Goal: Transaction & Acquisition: Purchase product/service

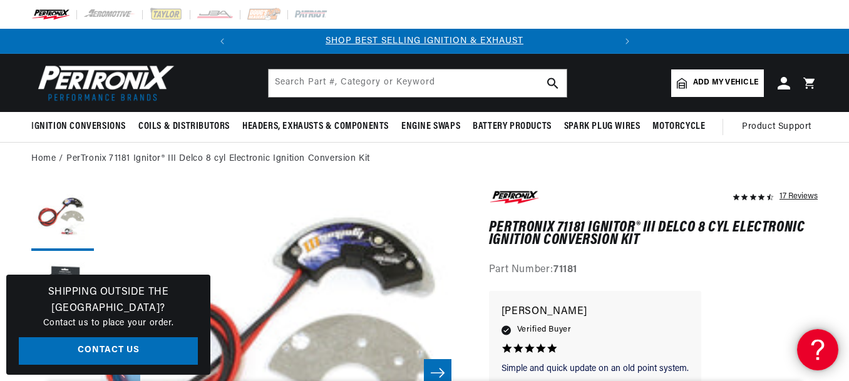
scroll to position [0, 379]
click at [769, 277] on div "Part Number: 71181" at bounding box center [653, 270] width 329 height 16
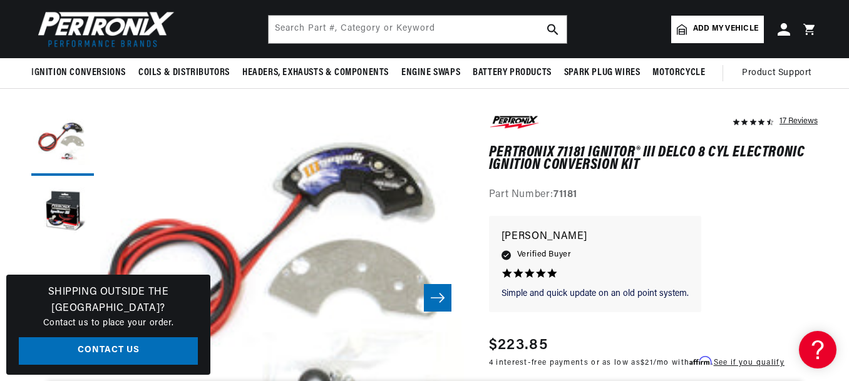
click at [439, 302] on icon "Slide right" at bounding box center [438, 297] width 14 height 9
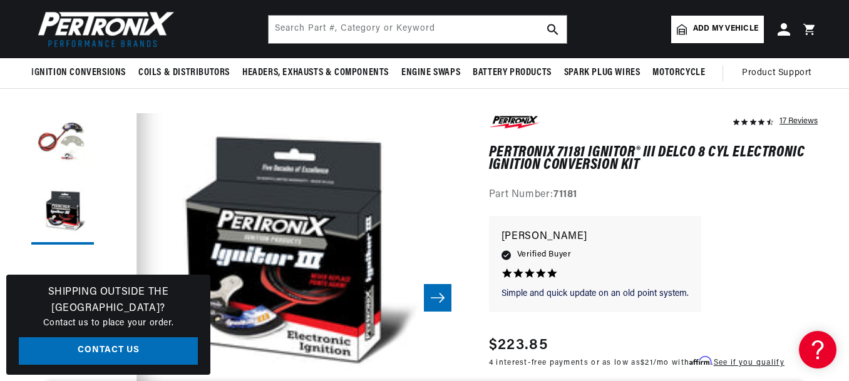
scroll to position [0, 0]
click at [439, 302] on icon "Slide right" at bounding box center [438, 297] width 14 height 9
click at [800, 257] on div "Simple and quick update on Simple and quick update on an old point system. [PER…" at bounding box center [653, 270] width 329 height 109
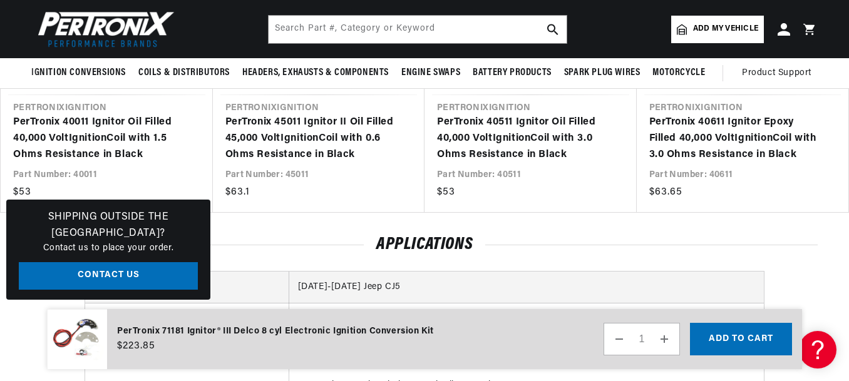
scroll to position [2128, 0]
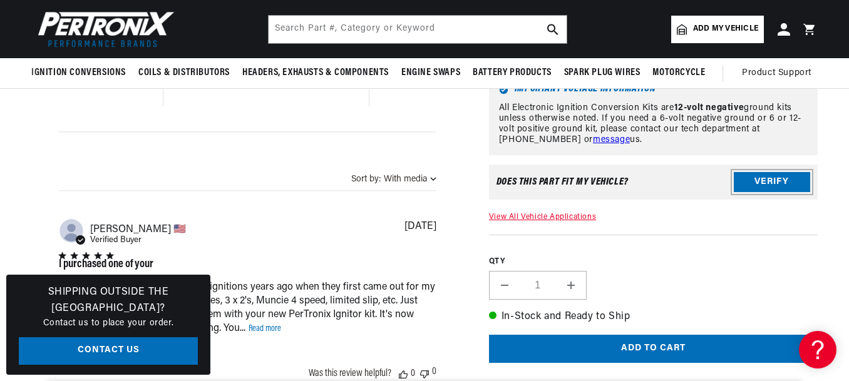
click at [768, 186] on button "Verify" at bounding box center [772, 182] width 76 height 20
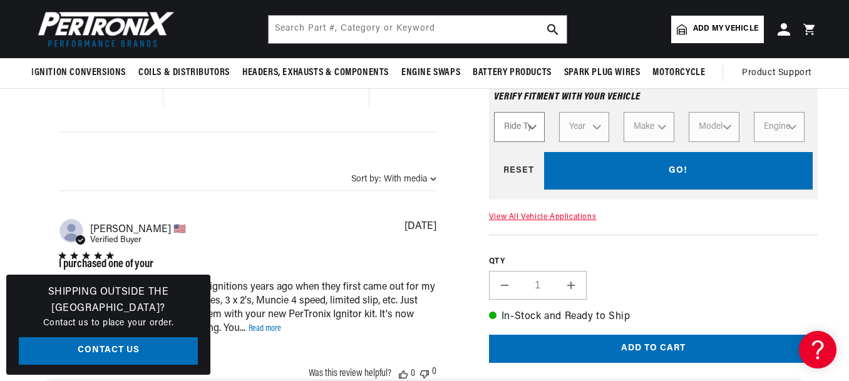
scroll to position [0, 379]
click at [535, 131] on select "Ride Type Automotive Agricultural Industrial Marine Motorcycle" at bounding box center [519, 127] width 51 height 30
select select "Automotive"
click at [494, 115] on select "Ride Type Automotive Agricultural Industrial Marine Motorcycle" at bounding box center [519, 127] width 51 height 30
select select "Automotive"
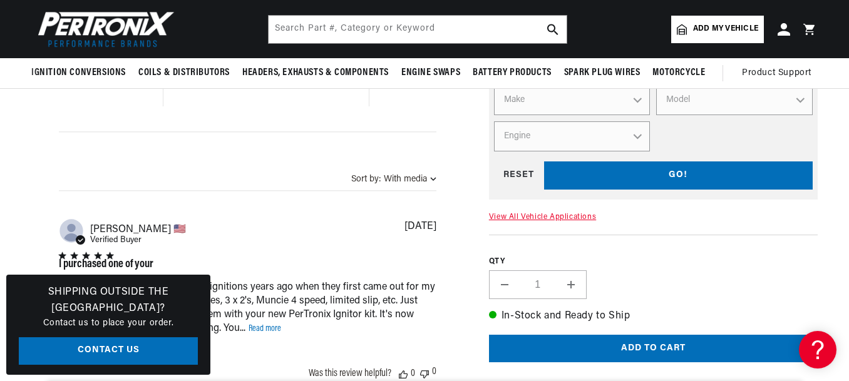
scroll to position [0, 0]
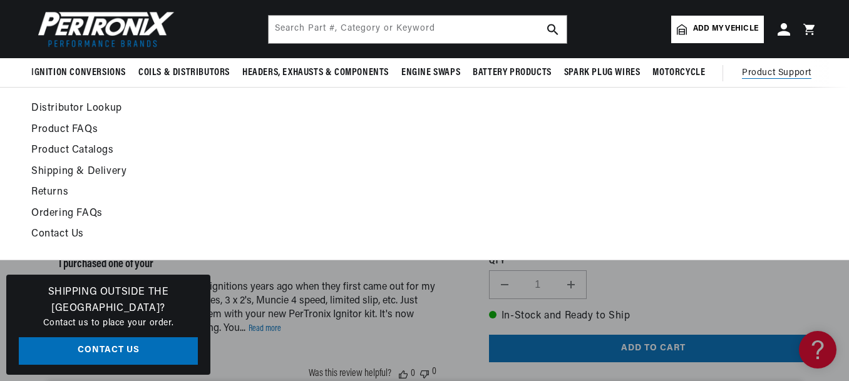
click at [804, 197] on ul at bounding box center [719, 173] width 197 height 147
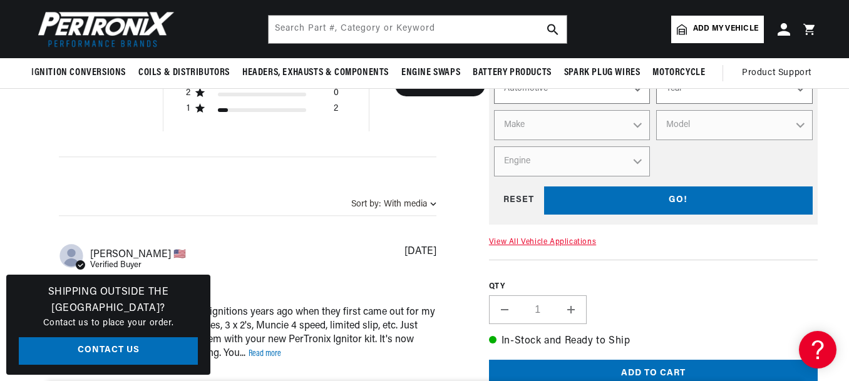
scroll to position [0, 172]
click at [843, 145] on section "17 Reviews" at bounding box center [424, 265] width 849 height 1830
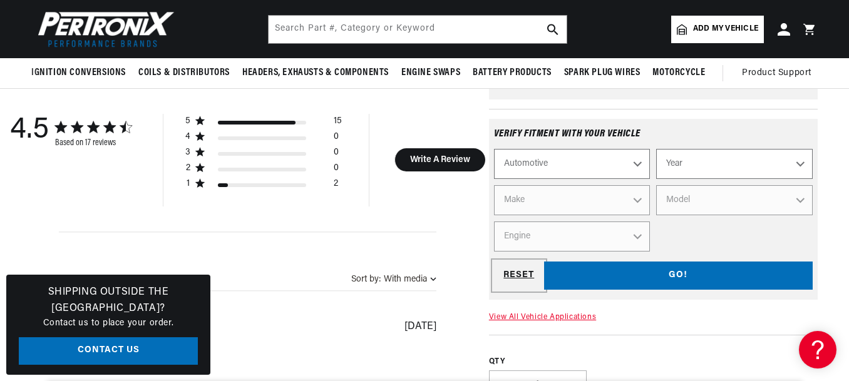
scroll to position [0, 145]
click at [519, 274] on div "RESET" at bounding box center [519, 276] width 50 height 28
click at [639, 173] on select "Ride Type Automotive Agricultural Industrial Marine Motorcycle" at bounding box center [572, 165] width 156 height 30
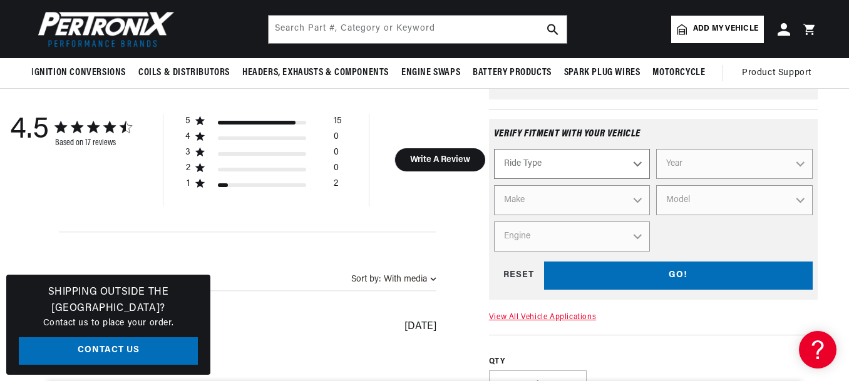
select select "Automotive"
click at [494, 152] on select "Ride Type Automotive Agricultural Industrial Marine Motorcycle" at bounding box center [572, 165] width 156 height 30
select select "Automotive"
click at [799, 167] on select "Year [DATE] 2025 2024 2023 2022 2021 2020 2019 2018 2017 2016 2015 2014 2013 20…" at bounding box center [734, 165] width 156 height 30
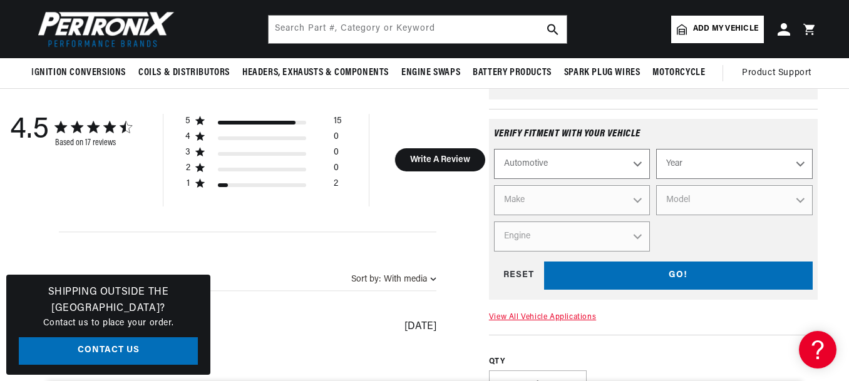
select select "1972"
click at [656, 152] on select "Year [DATE] 2025 2024 2023 2022 2021 2020 2019 2018 2017 2016 2015 2014 2013 20…" at bounding box center [734, 165] width 156 height 30
select select "1972"
click at [638, 205] on select "Make Alfa Romeo American Motors Aston [PERSON_NAME] Audi [GEOGRAPHIC_DATA] BMW …" at bounding box center [572, 201] width 156 height 30
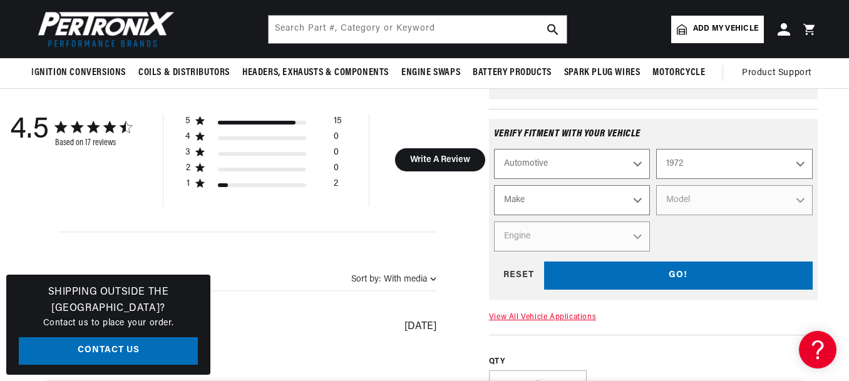
select select "Chevrolet"
click at [494, 188] on select "Make Alfa Romeo American Motors Aston [PERSON_NAME] Audi [GEOGRAPHIC_DATA] BMW …" at bounding box center [572, 201] width 156 height 30
select select "Chevrolet"
click at [803, 203] on select "Model [GEOGRAPHIC_DATA] [GEOGRAPHIC_DATA] Blazer [GEOGRAPHIC_DATA] C10 Pickup C…" at bounding box center [734, 201] width 156 height 30
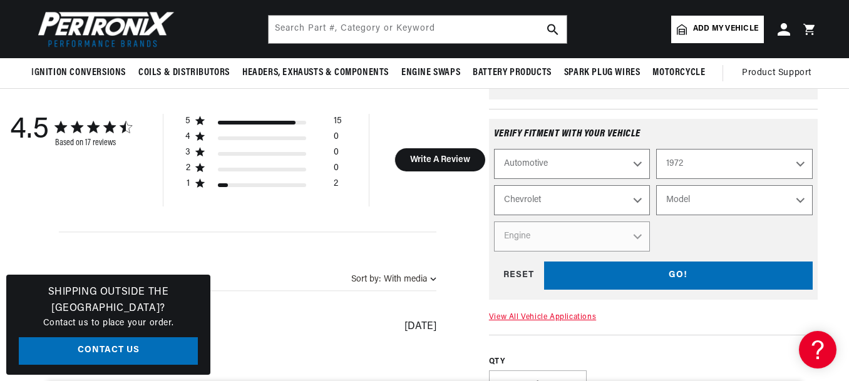
select select "C20-Pickup"
click at [656, 188] on select "Model [GEOGRAPHIC_DATA] [GEOGRAPHIC_DATA] Blazer [GEOGRAPHIC_DATA] C10 Pickup C…" at bounding box center [734, 201] width 156 height 30
select select "C20-Pickup"
click at [636, 242] on select "Engine 3.8L 4.6L 5.3L 5.4L 6.5L 250cid / 4.1L 292cid / 4.8L 305cid / 5.0L 307ci…" at bounding box center [572, 237] width 156 height 30
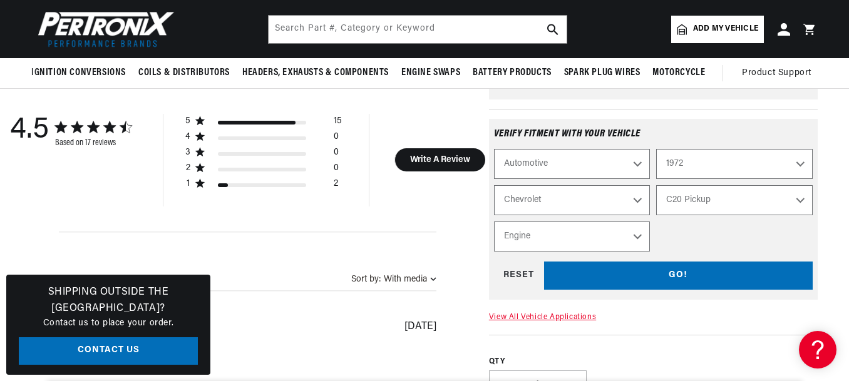
select select "350cid-5.7L"
click at [494, 225] on select "Engine 3.8L 4.6L 5.3L 5.4L 6.5L 250cid / 4.1L 292cid / 4.8L 305cid / 5.0L 307ci…" at bounding box center [572, 237] width 156 height 30
select select "Engine"
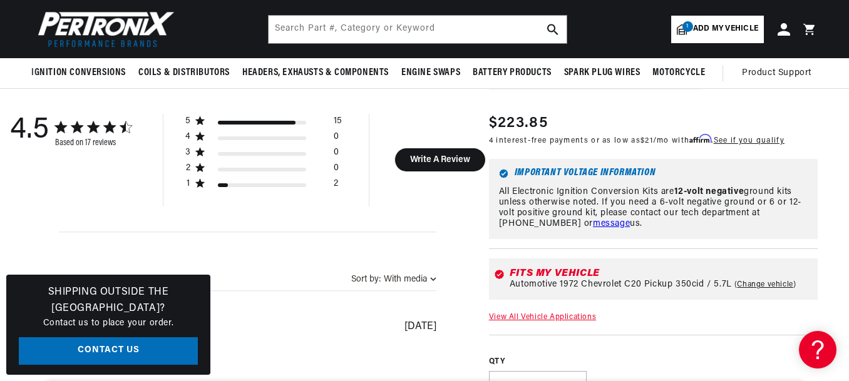
scroll to position [0, 0]
click at [821, 136] on section "17 Reviews" at bounding box center [424, 340] width 849 height 1830
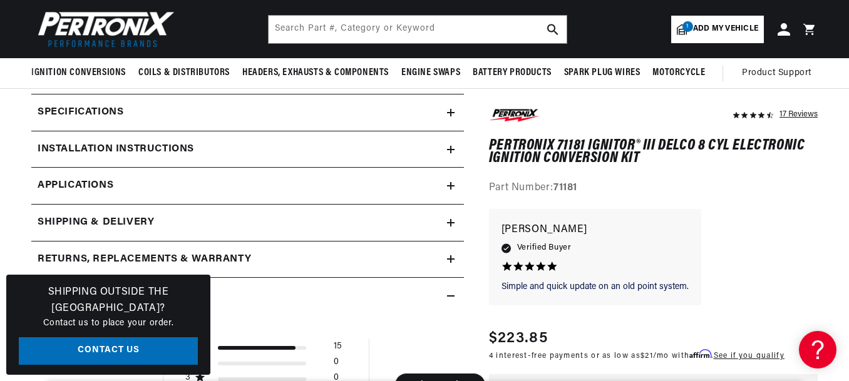
click at [451, 113] on icon at bounding box center [451, 113] width 8 height 8
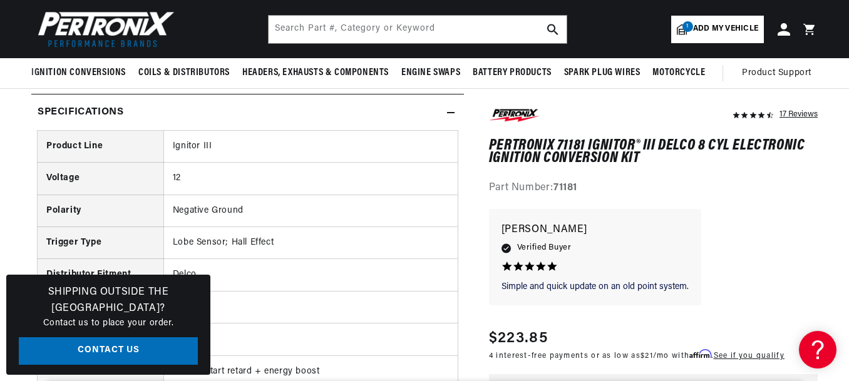
scroll to position [0, 379]
click at [451, 113] on icon at bounding box center [451, 113] width 8 height 8
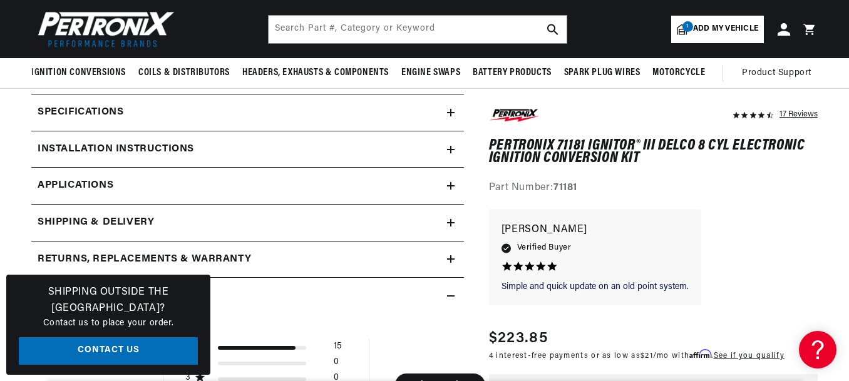
click at [451, 146] on icon at bounding box center [451, 150] width 0 height 8
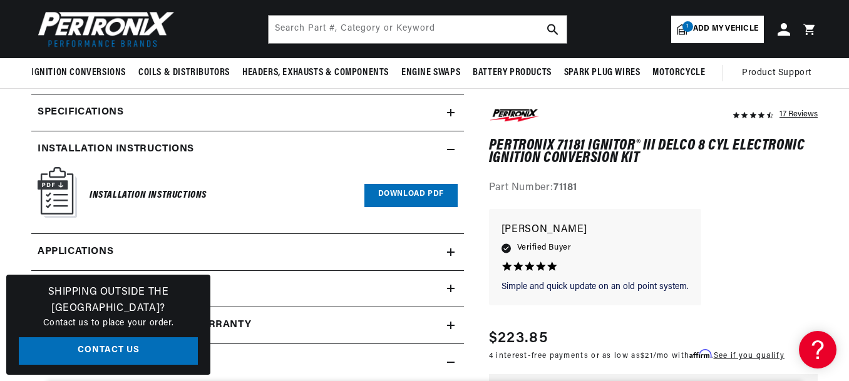
scroll to position [0, 0]
click at [450, 146] on icon at bounding box center [451, 150] width 8 height 8
